Goal: Find specific page/section: Find specific page/section

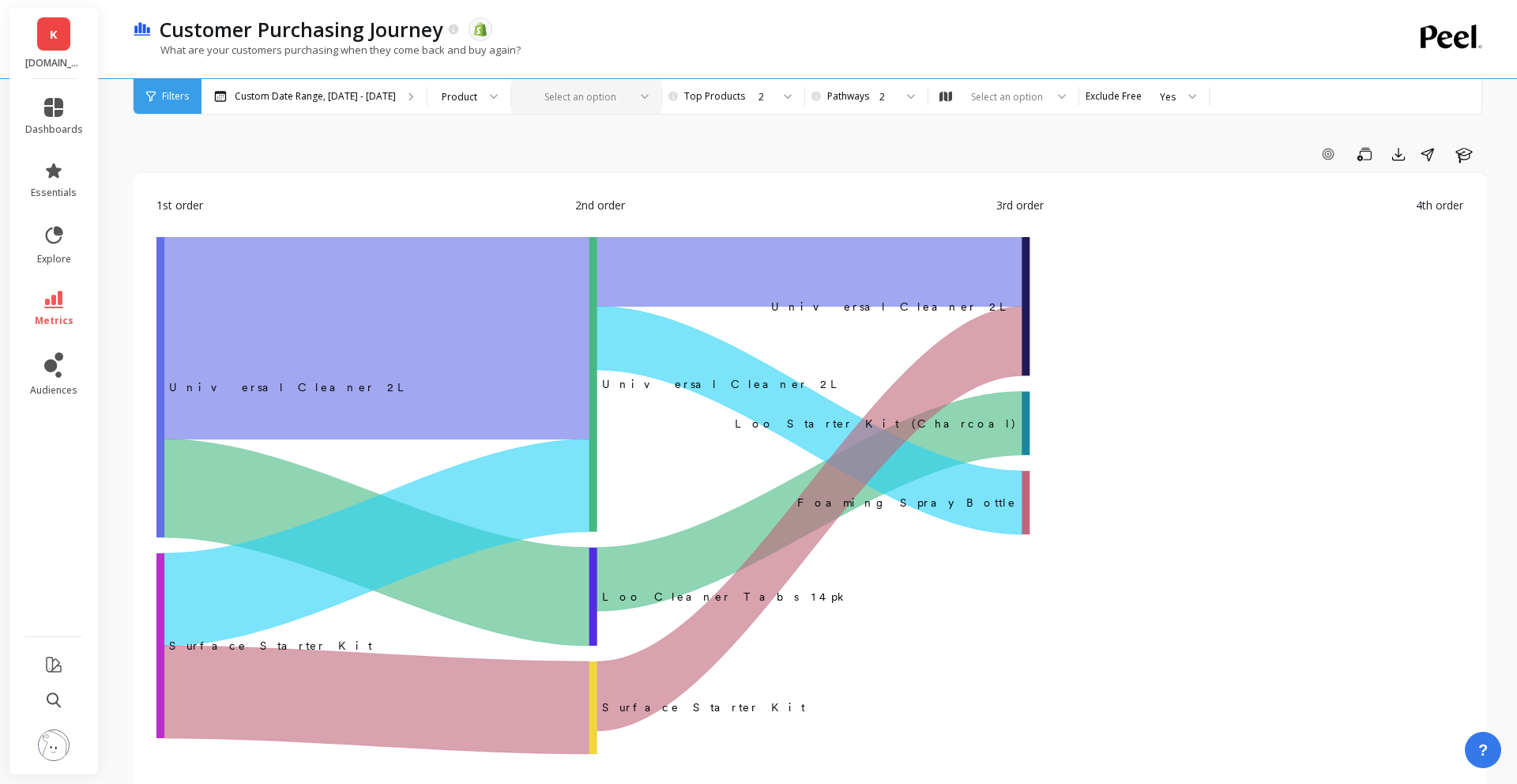
click at [600, 93] on div at bounding box center [577, 96] width 103 height 15
click at [995, 212] on div "1st order 2nd order 3rd order 4th order" at bounding box center [810, 217] width 1307 height 41
click at [1001, 89] on div "Select an option" at bounding box center [1007, 96] width 76 height 15
click at [853, 152] on div "Add Goal Save Export Share Learn" at bounding box center [809, 153] width 1354 height 25
click at [172, 99] on span "Filters" at bounding box center [175, 96] width 27 height 13
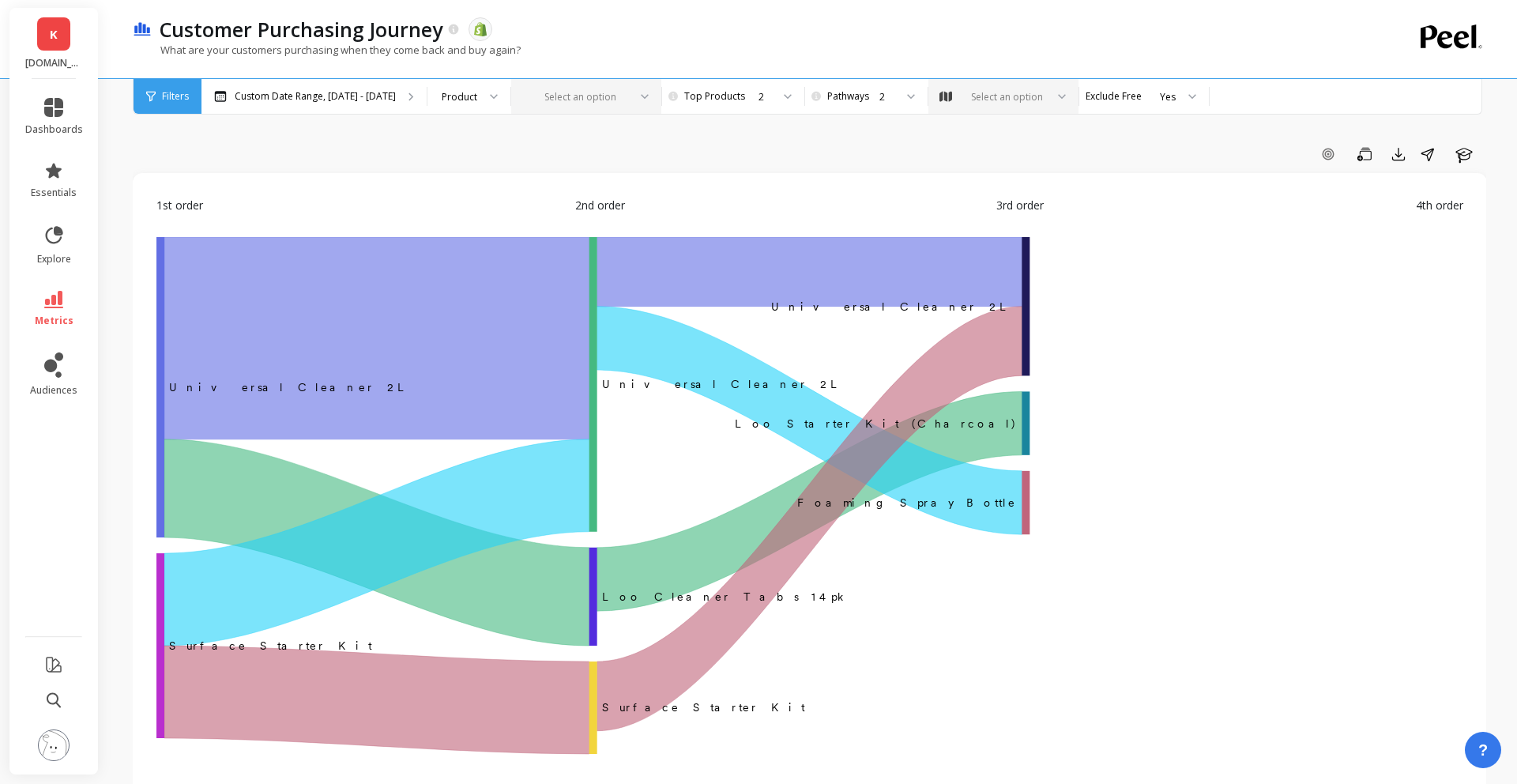
click at [169, 103] on div "Filters" at bounding box center [167, 96] width 68 height 35
click at [332, 90] on p "Custom Date Range, Mar 1 - Aug 12" at bounding box center [315, 96] width 161 height 13
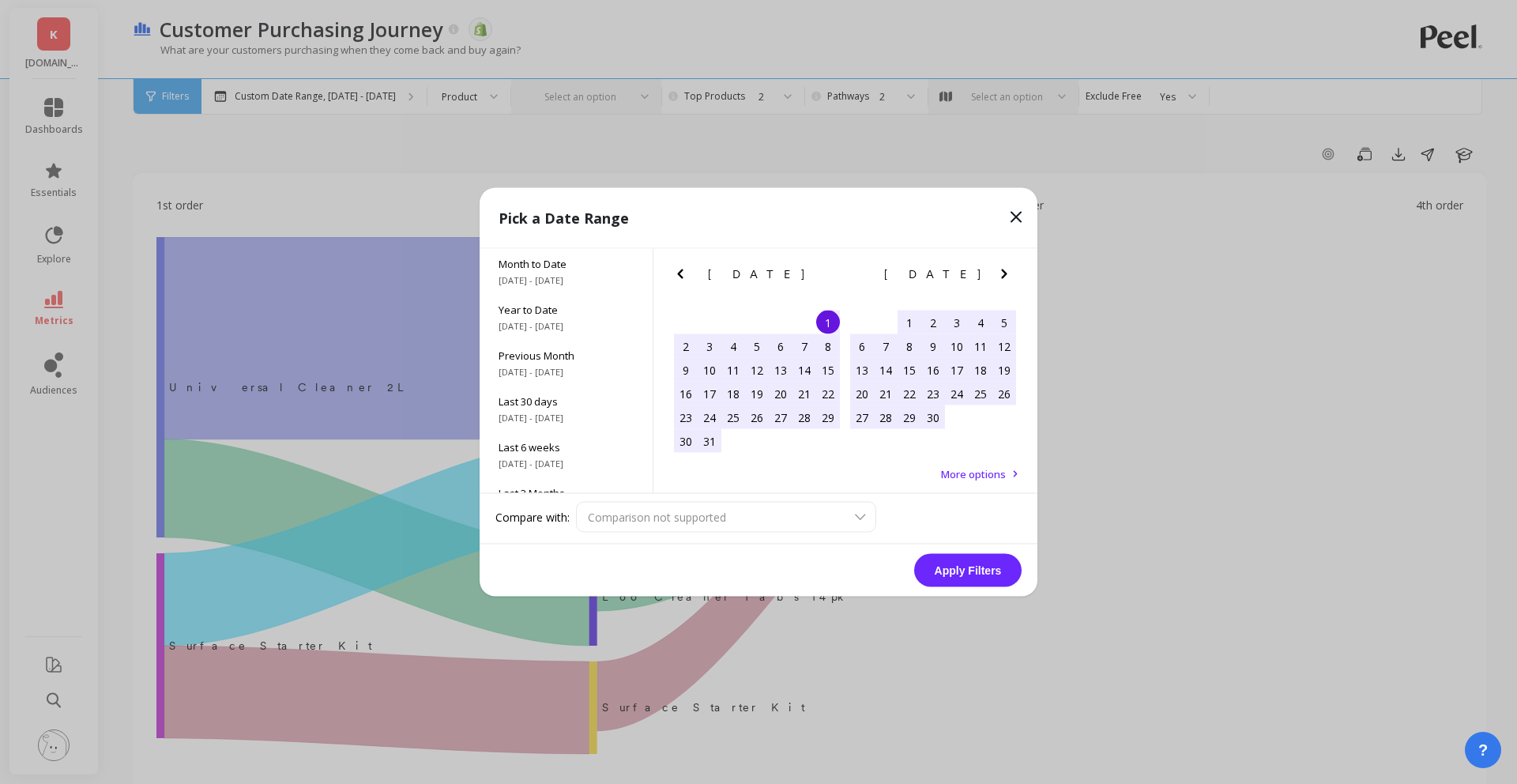
click at [1021, 217] on icon at bounding box center [1016, 217] width 19 height 19
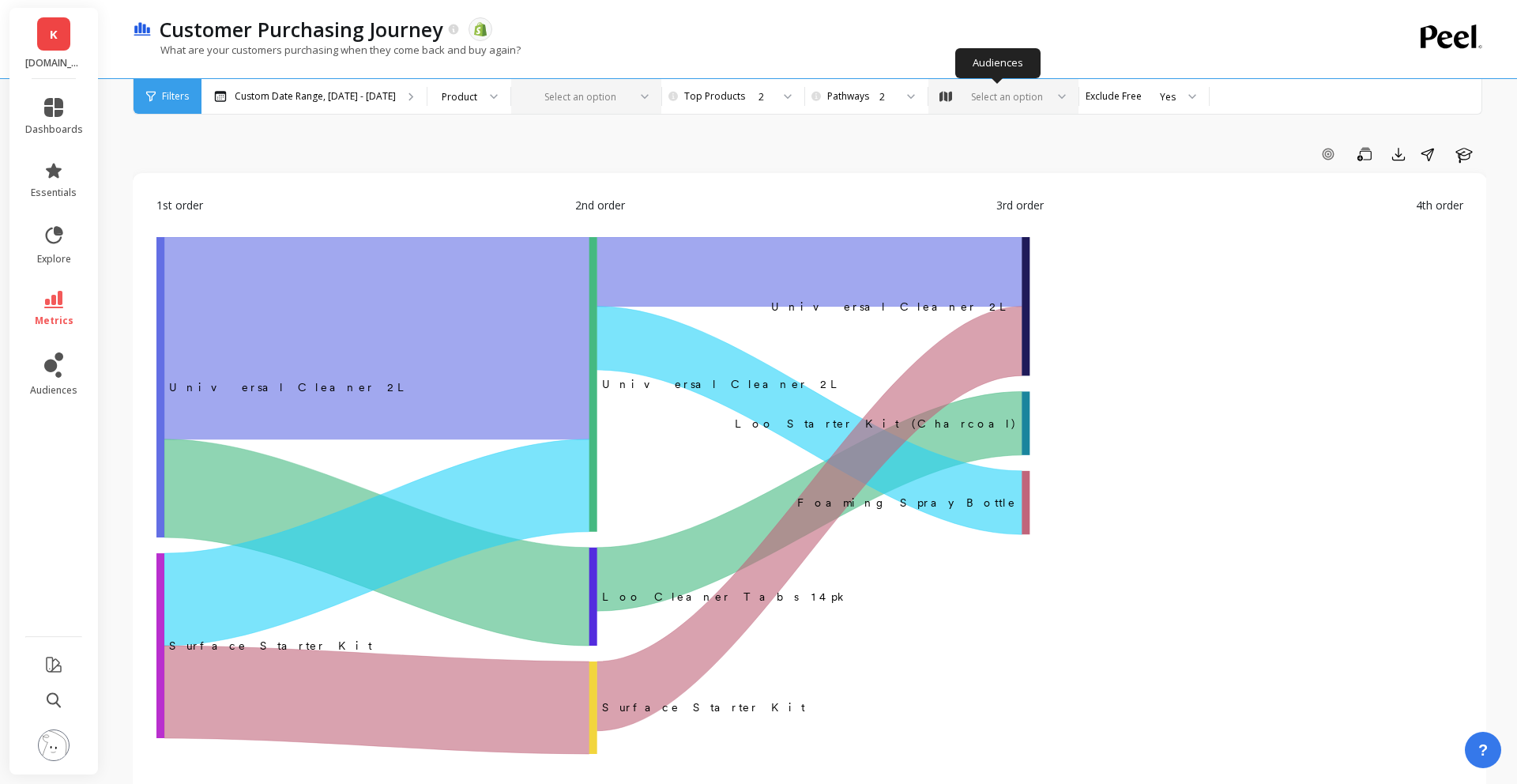
click at [1013, 94] on div "Select an option" at bounding box center [1007, 96] width 76 height 15
click at [873, 146] on div "Add Goal Save Export Share Learn" at bounding box center [809, 153] width 1354 height 25
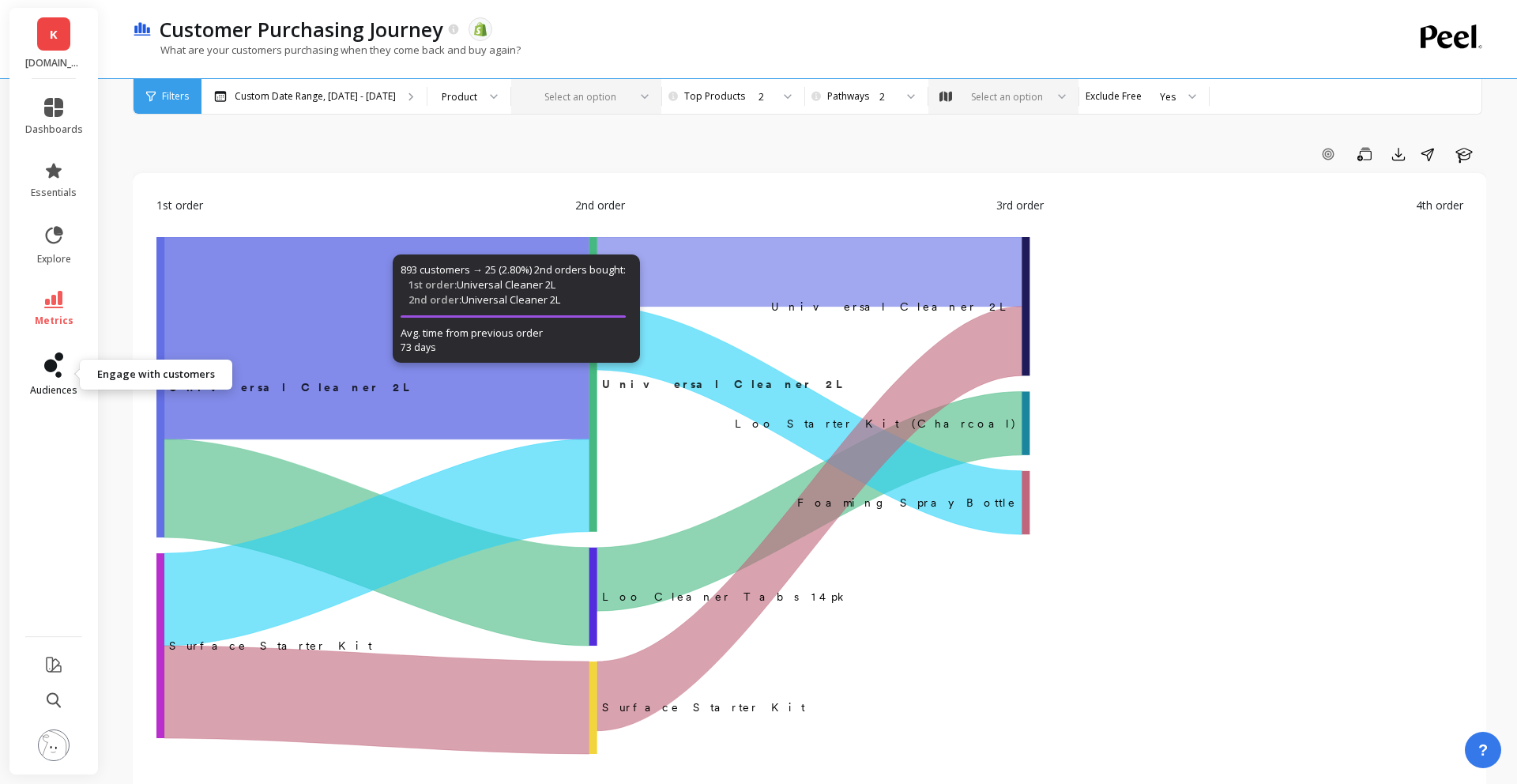
click at [59, 368] on icon at bounding box center [54, 365] width 19 height 25
click at [403, 161] on div "Add Goal Save Export Share Learn" at bounding box center [809, 153] width 1354 height 25
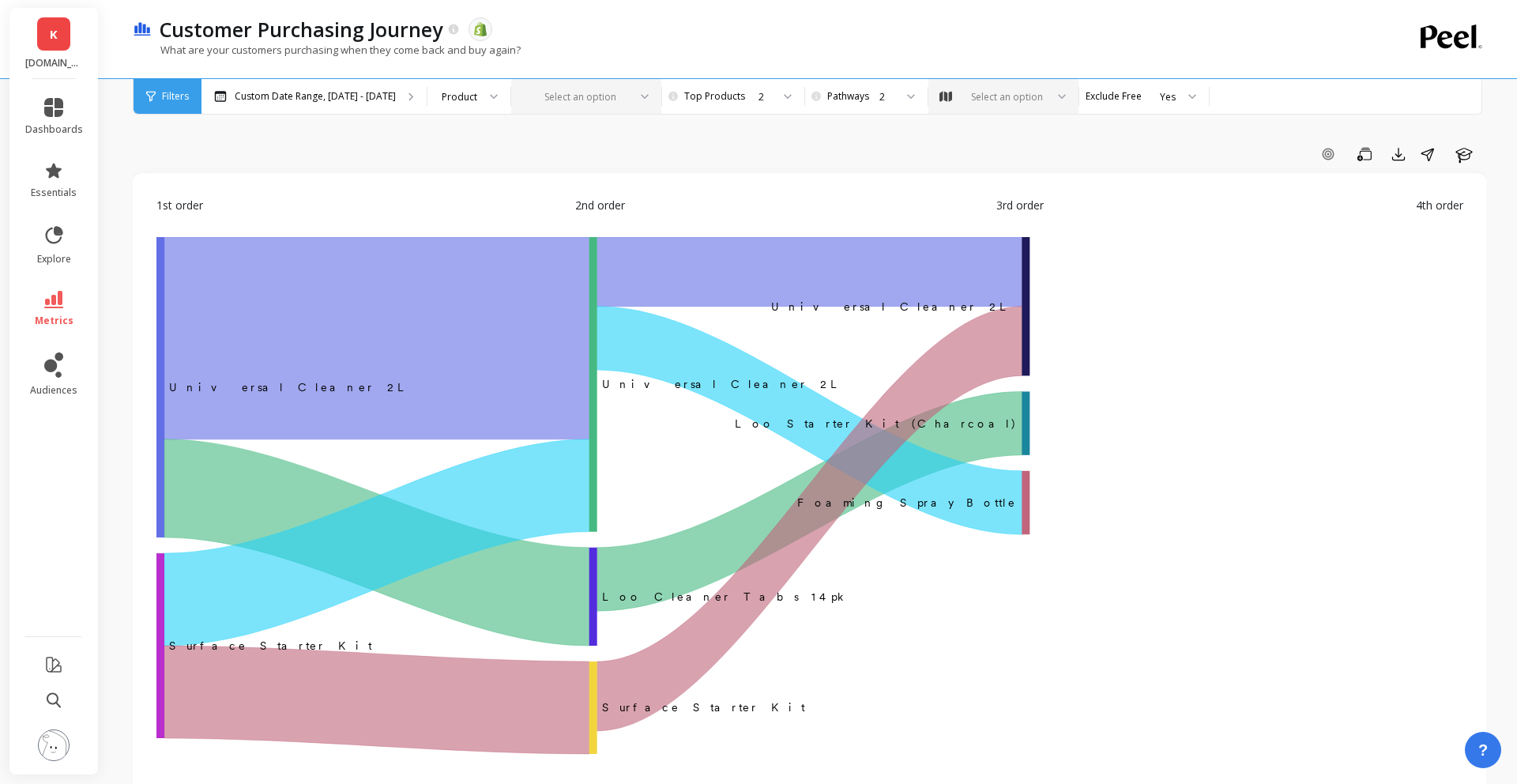
click at [567, 94] on div at bounding box center [577, 96] width 103 height 15
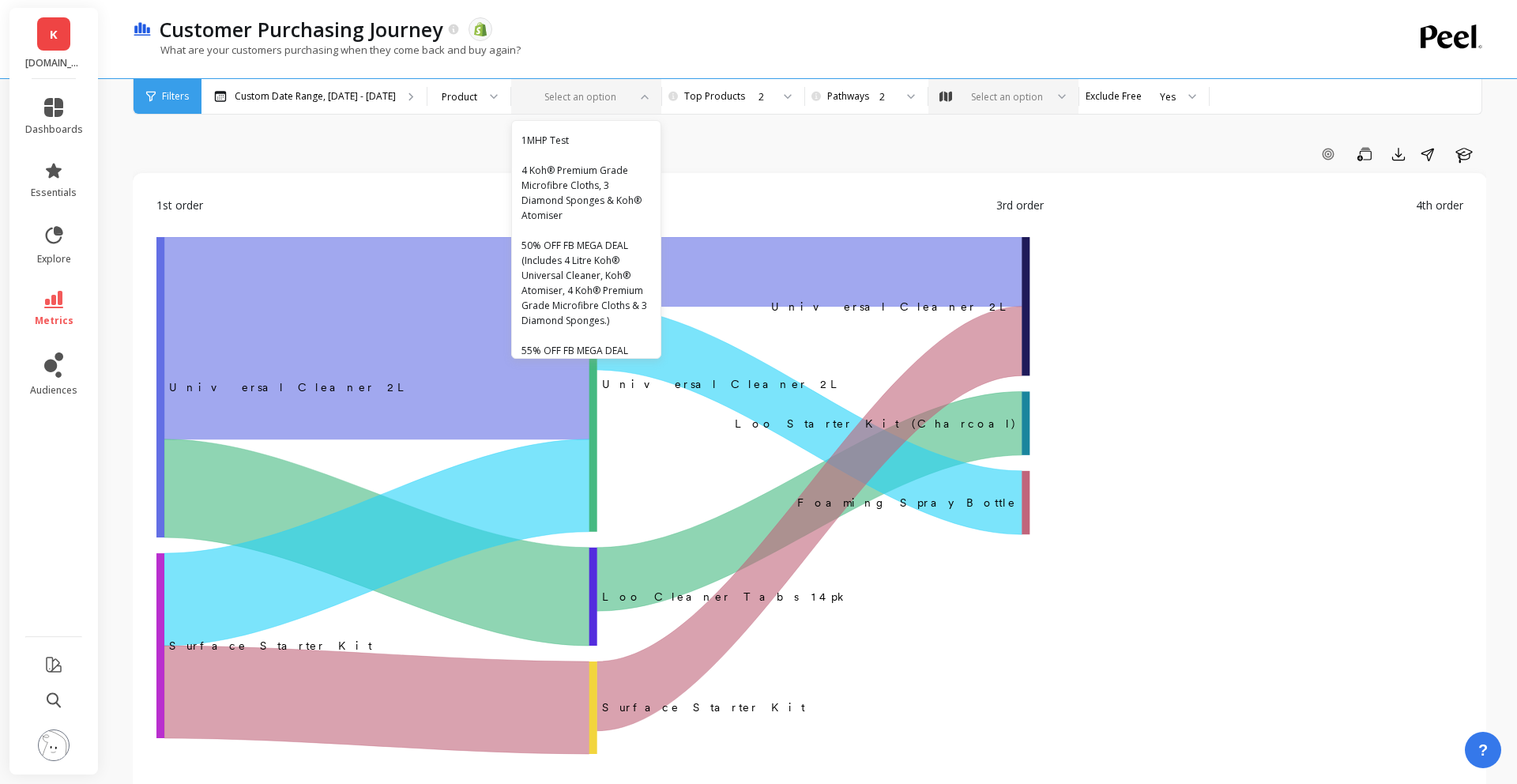
type input "a"
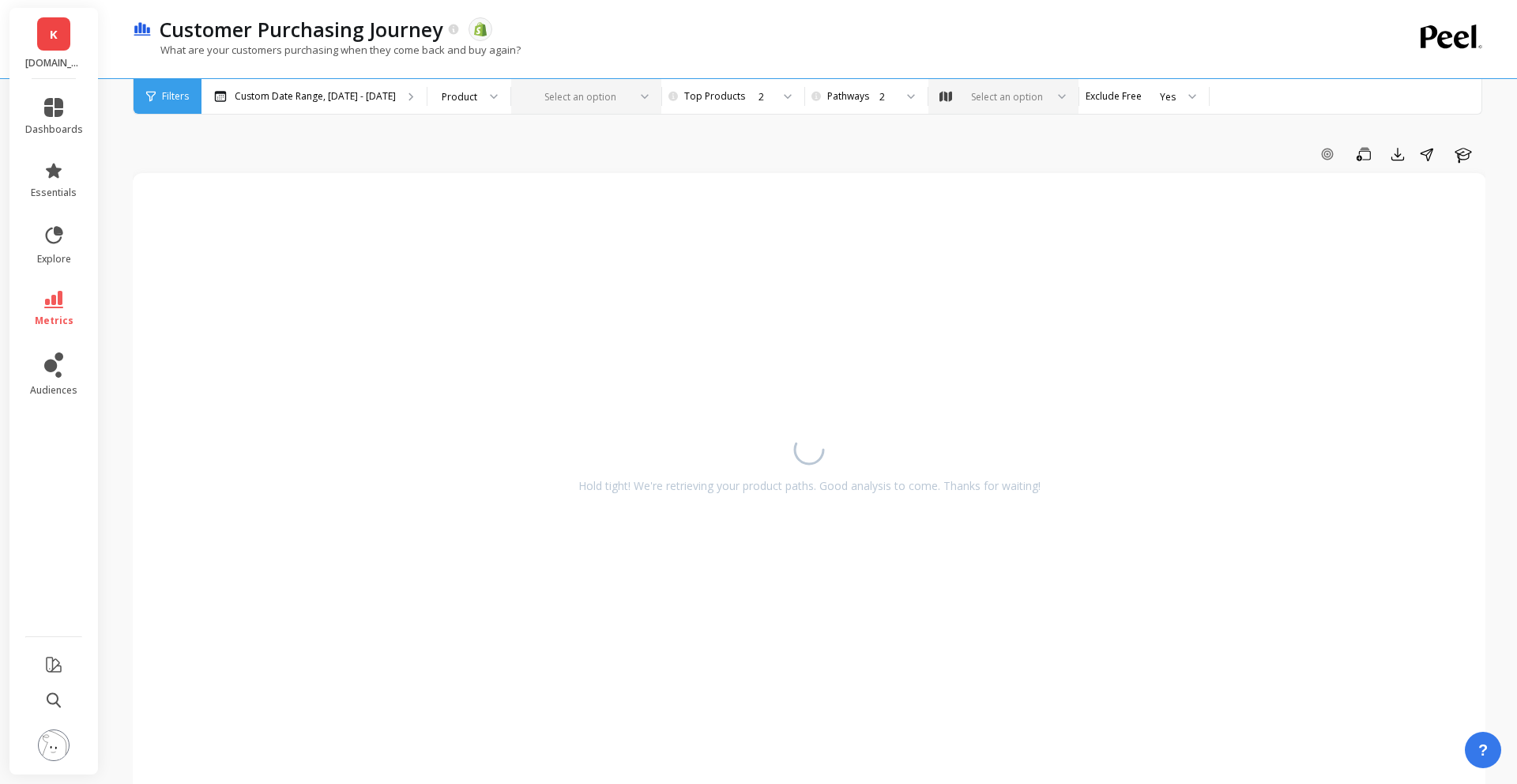
click at [580, 97] on div at bounding box center [577, 96] width 103 height 15
type input "bathroom"
click at [552, 180] on div "Bathroom & Shower Starter Kit" at bounding box center [587, 192] width 130 height 30
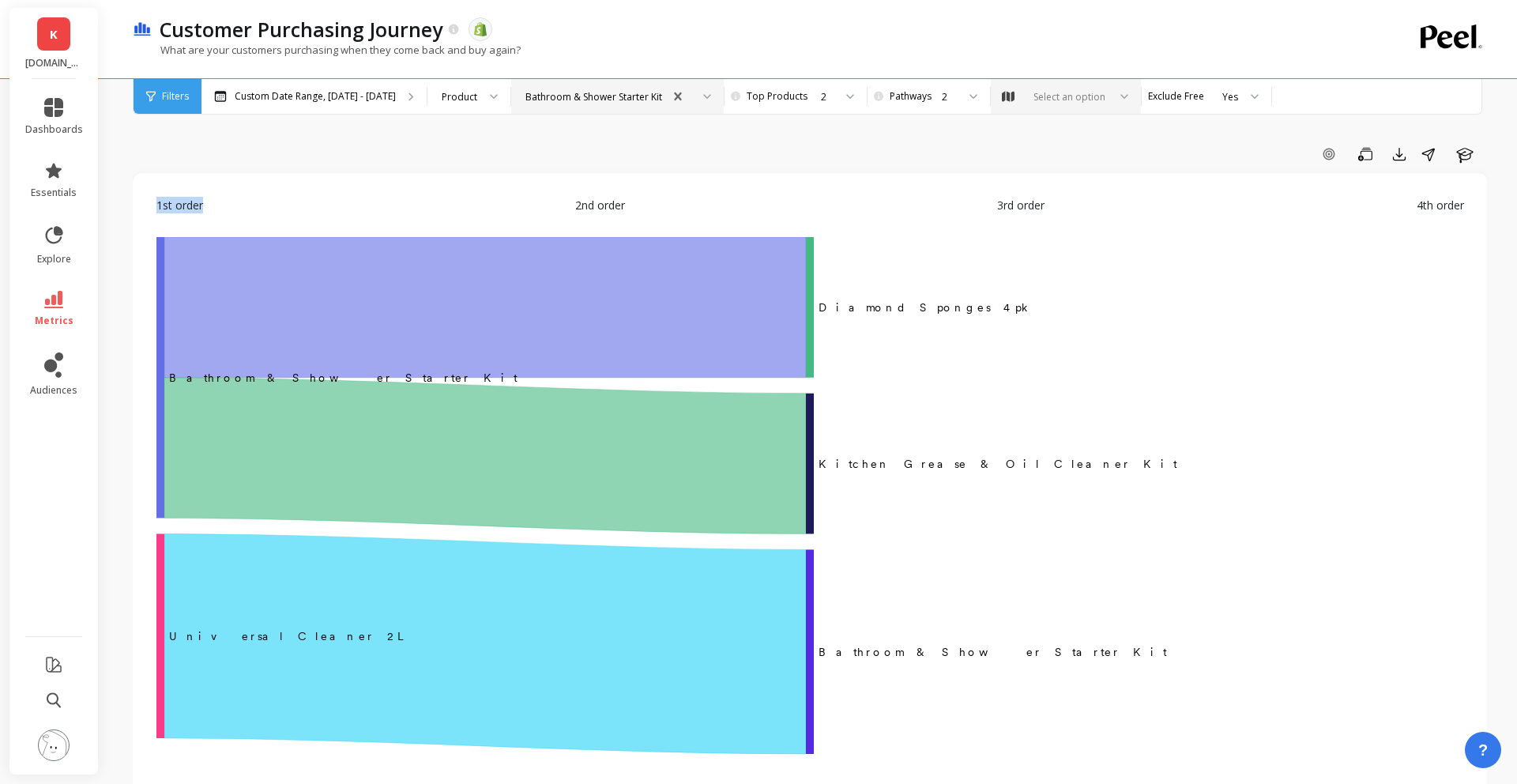
drag, startPoint x: 154, startPoint y: 203, endPoint x: 211, endPoint y: 203, distance: 57.0
click at [211, 203] on div "1st order 2nd order 3rd order 4th order ‌Bathroom & Shower Starter Kit Diamond …" at bounding box center [810, 489] width 1324 height 600
click at [211, 203] on div "1st order 2nd order 3rd order 4th order" at bounding box center [811, 217] width 1308 height 41
